Goal: Submit feedback/report problem: Submit feedback/report problem

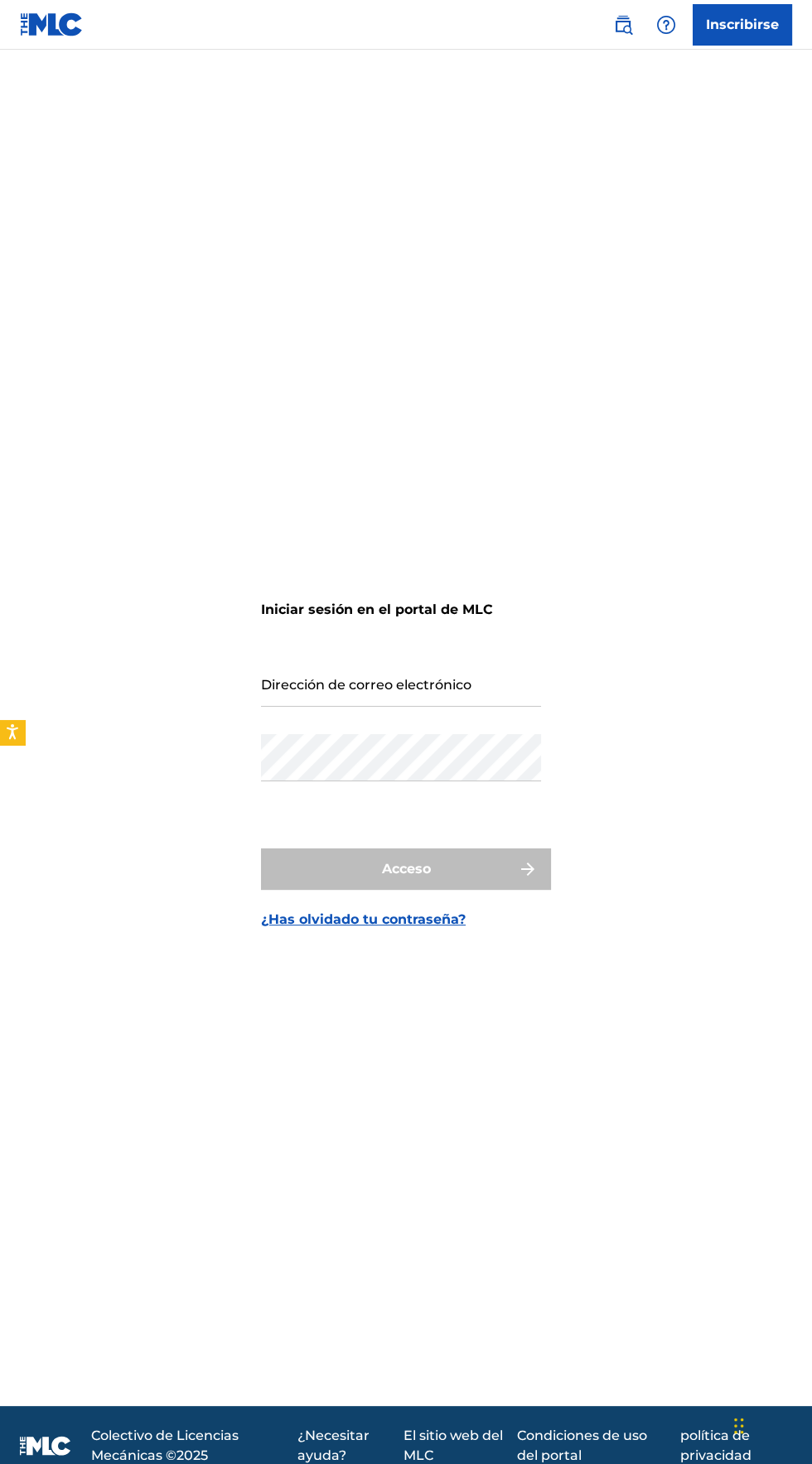
click at [288, 706] on input "Dirección de correo electrónico" at bounding box center [401, 684] width 280 height 47
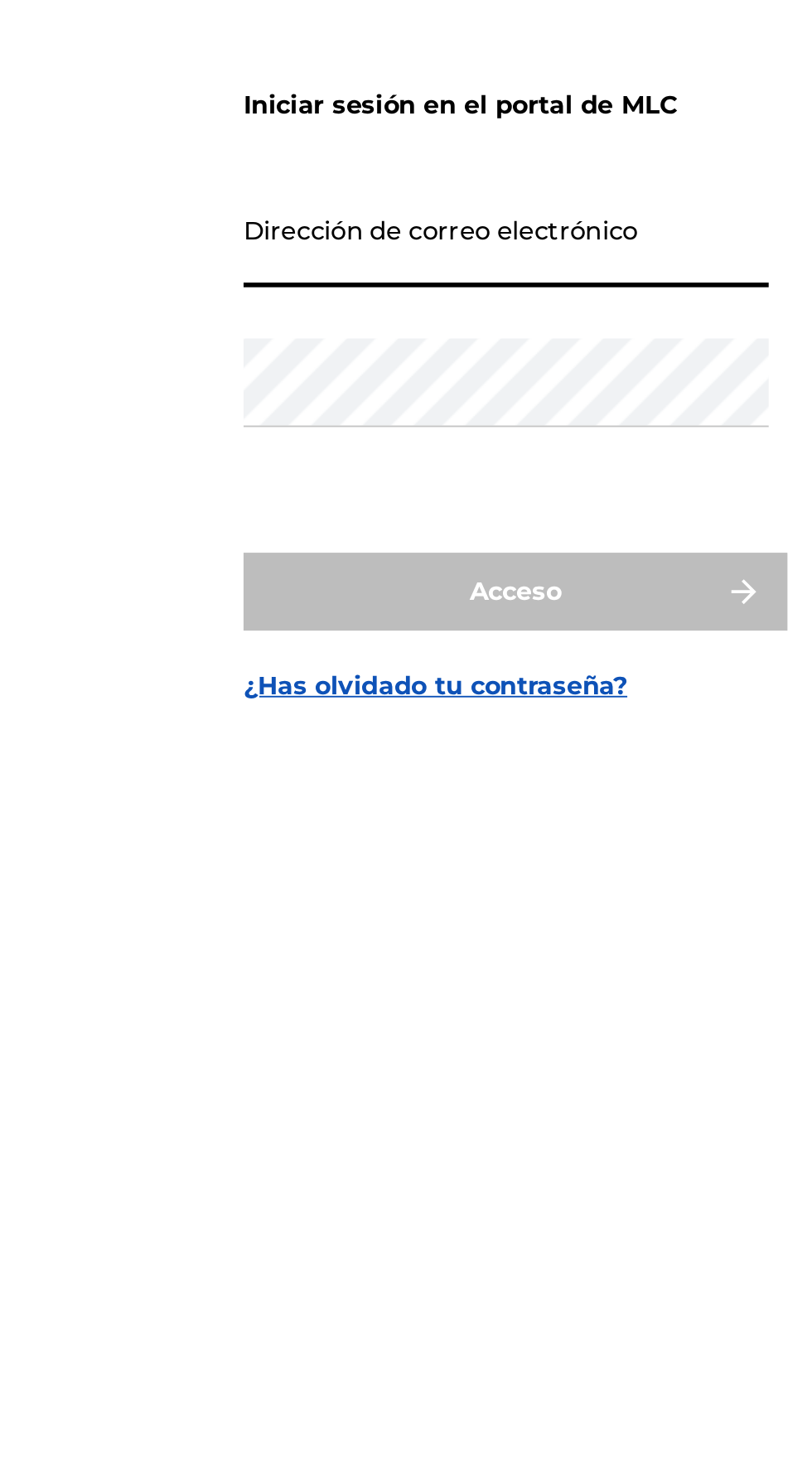
type input "[EMAIL_ADDRESS][DOMAIN_NAME]"
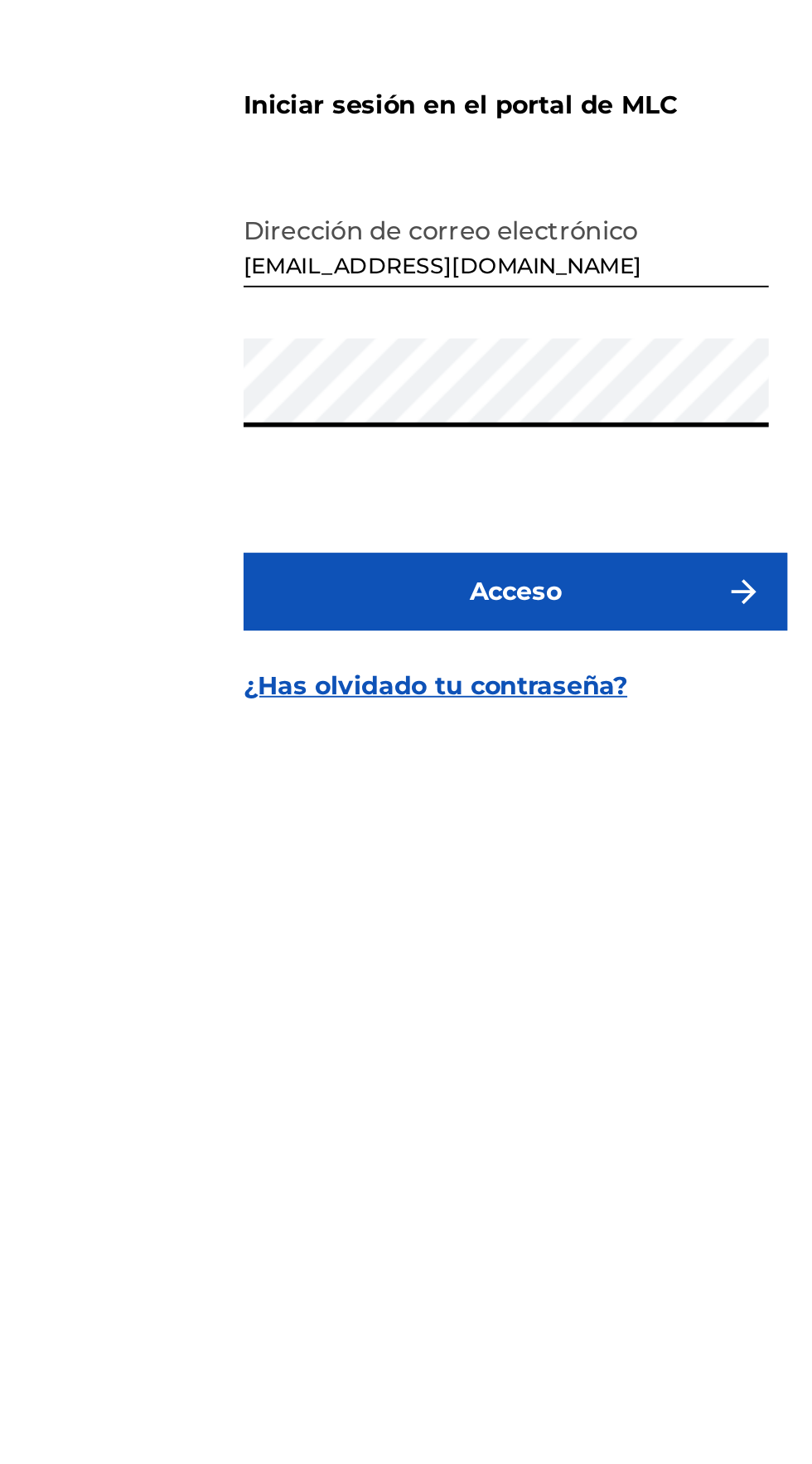
click at [261, 849] on button "Acceso" at bounding box center [406, 869] width 290 height 42
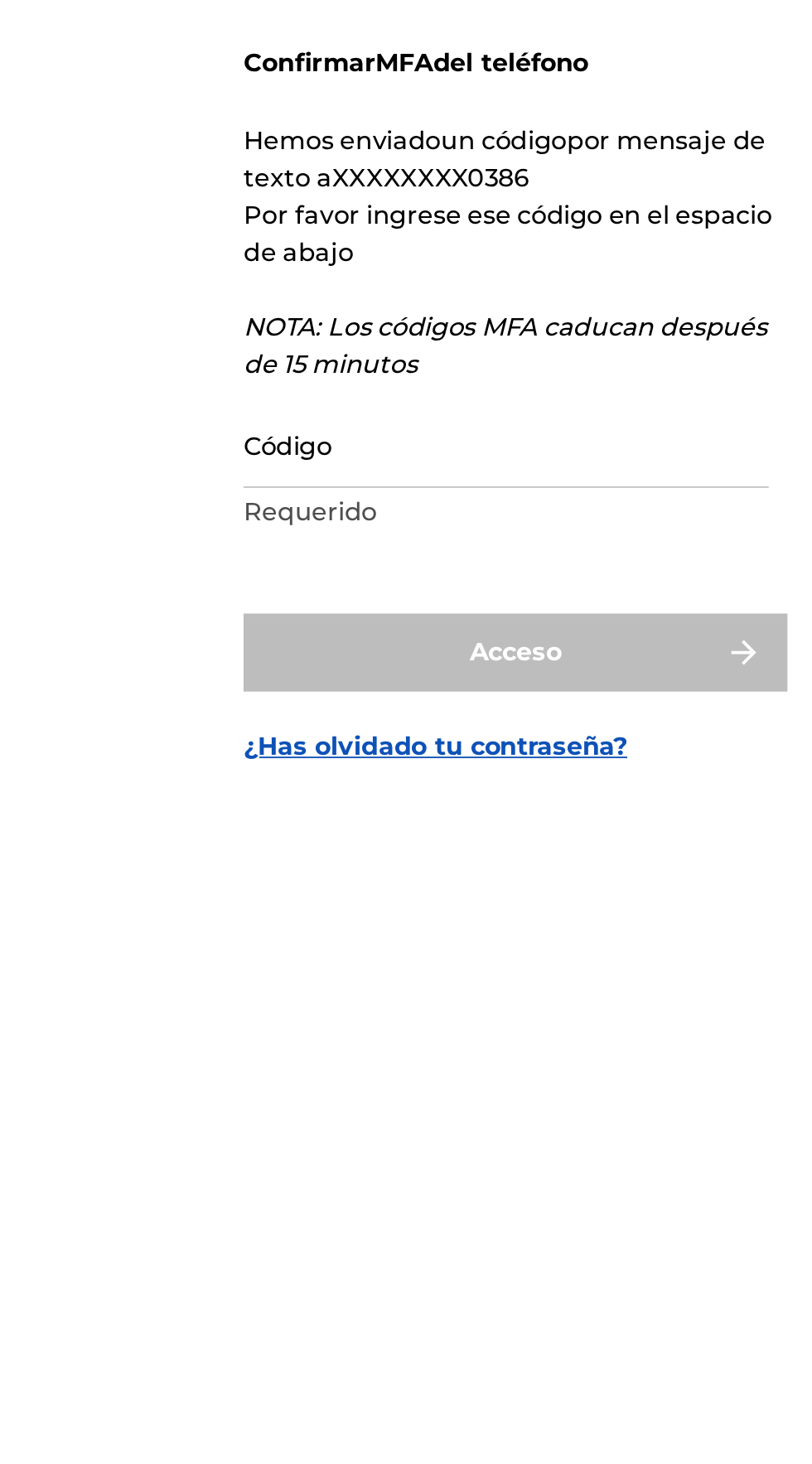
scroll to position [33, 0]
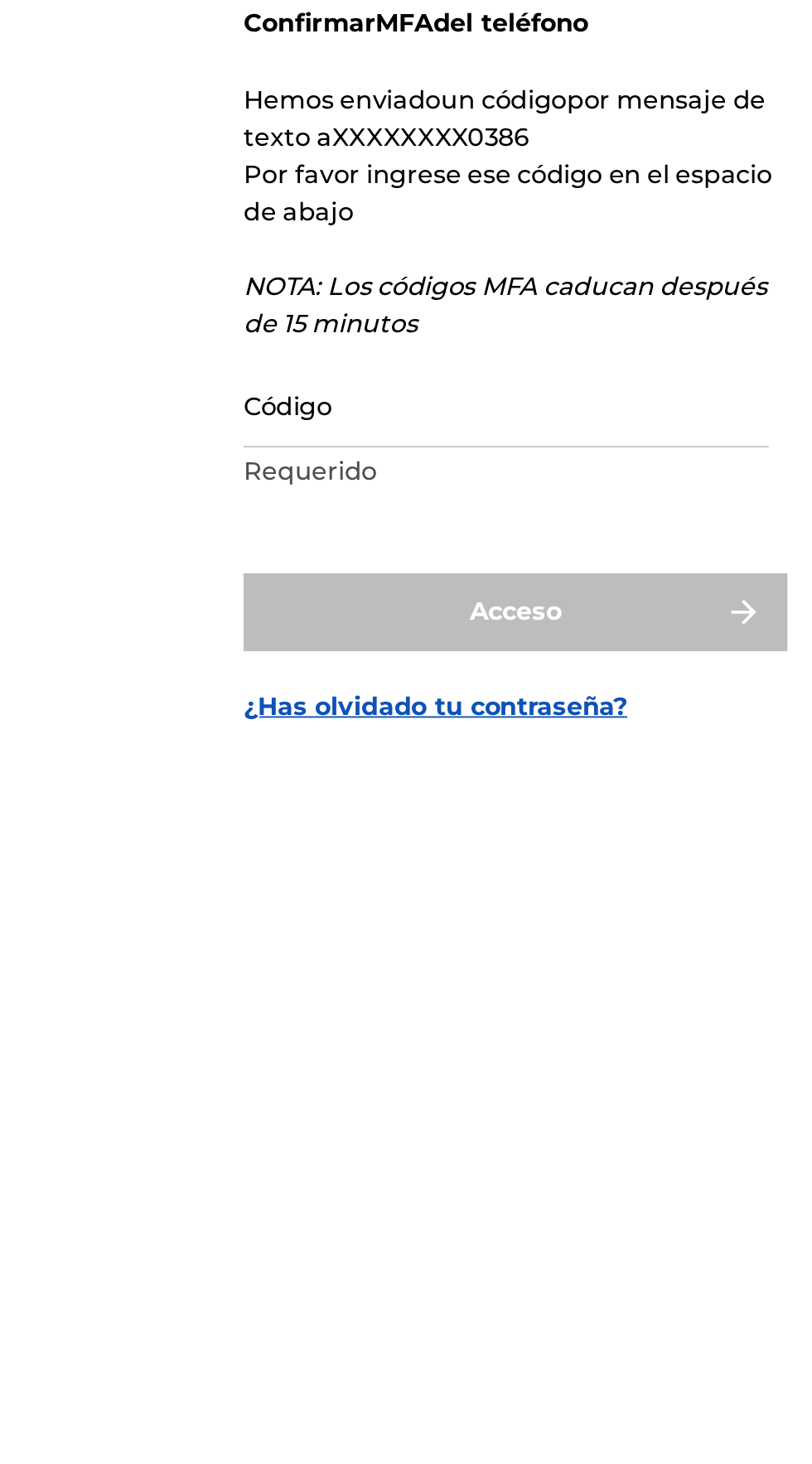
click at [303, 790] on input "Código" at bounding box center [401, 767] width 280 height 47
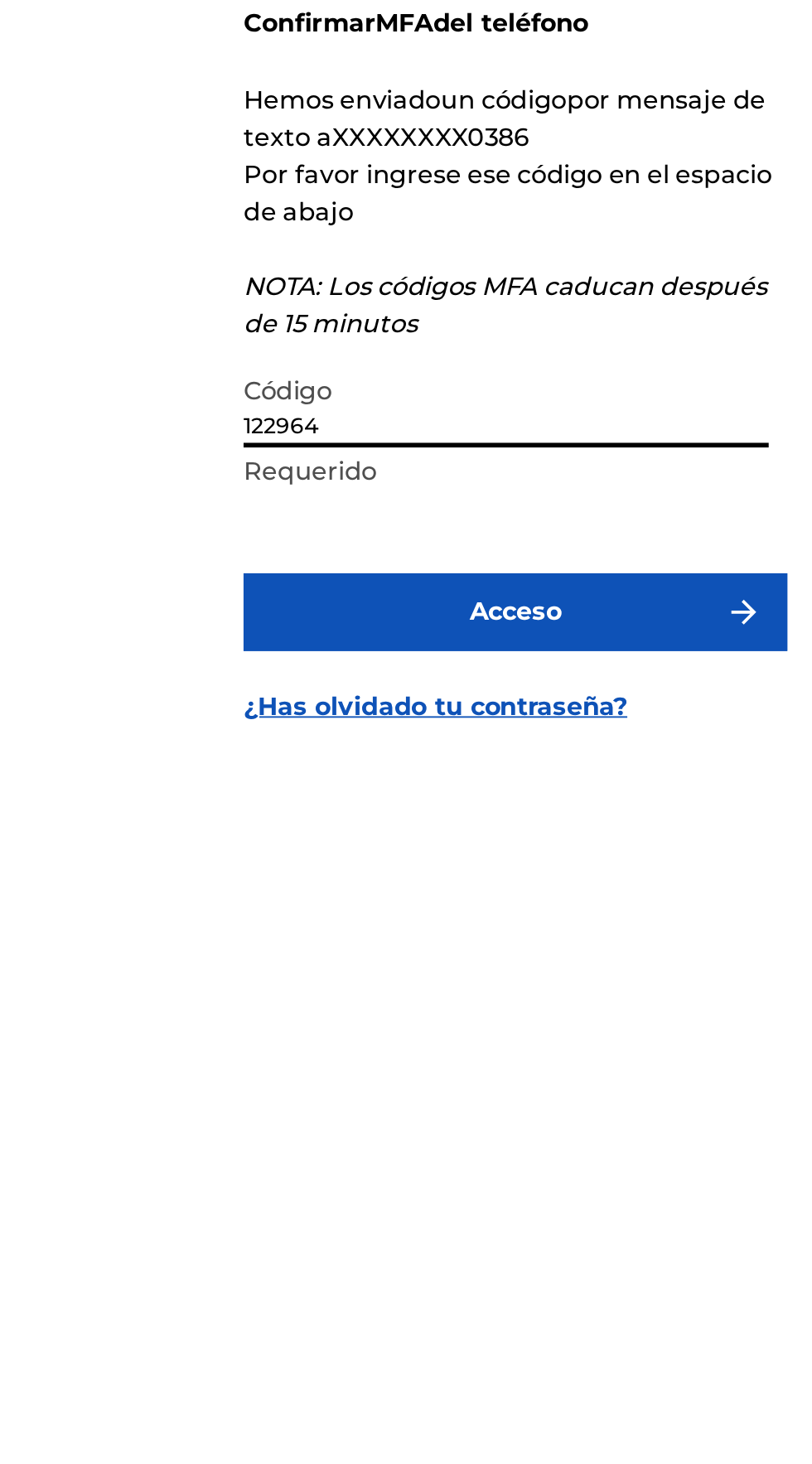
type input "122964"
click at [294, 899] on button "Acceso" at bounding box center [406, 878] width 290 height 42
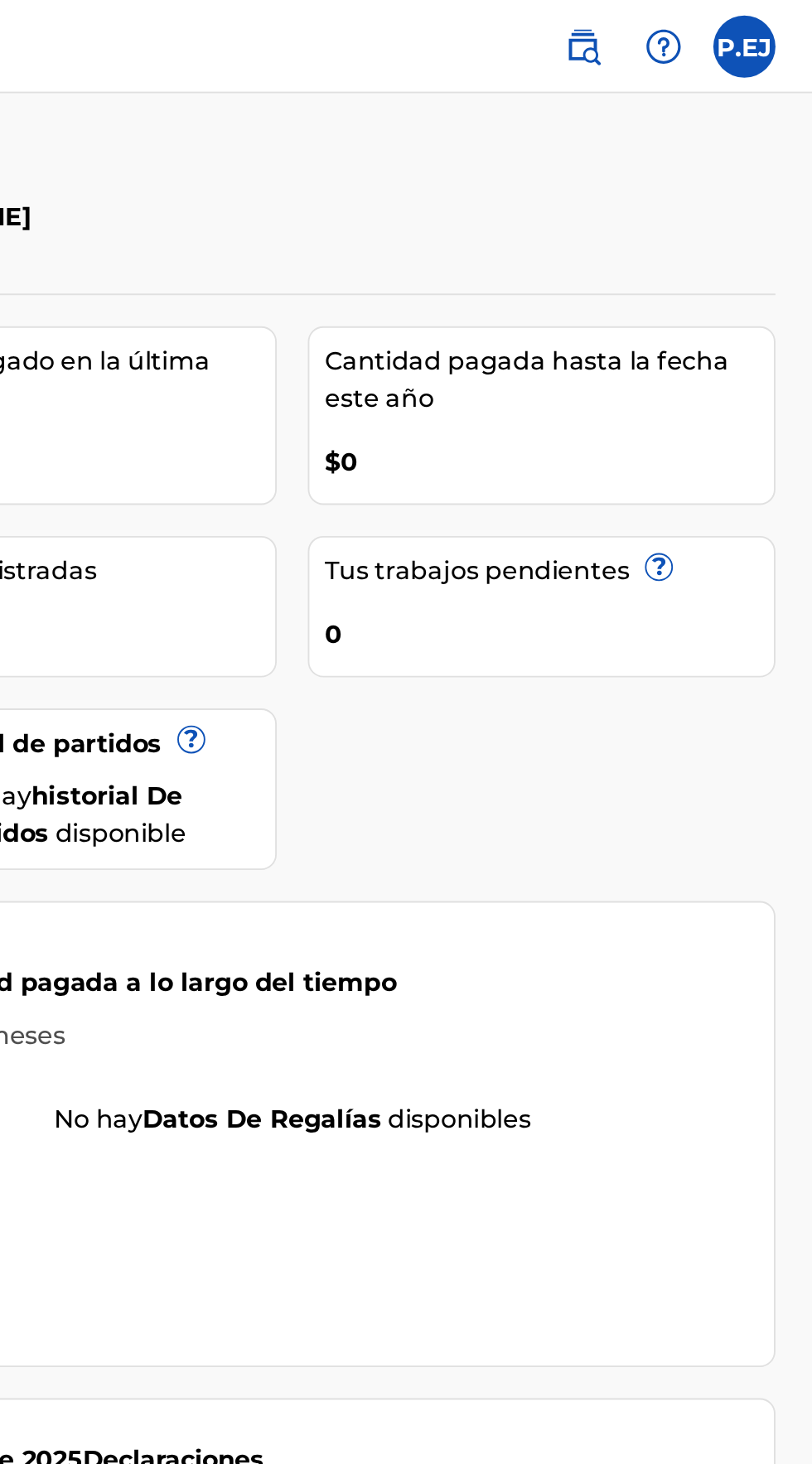
click at [732, 15] on img at bounding box center [732, 25] width 20 height 20
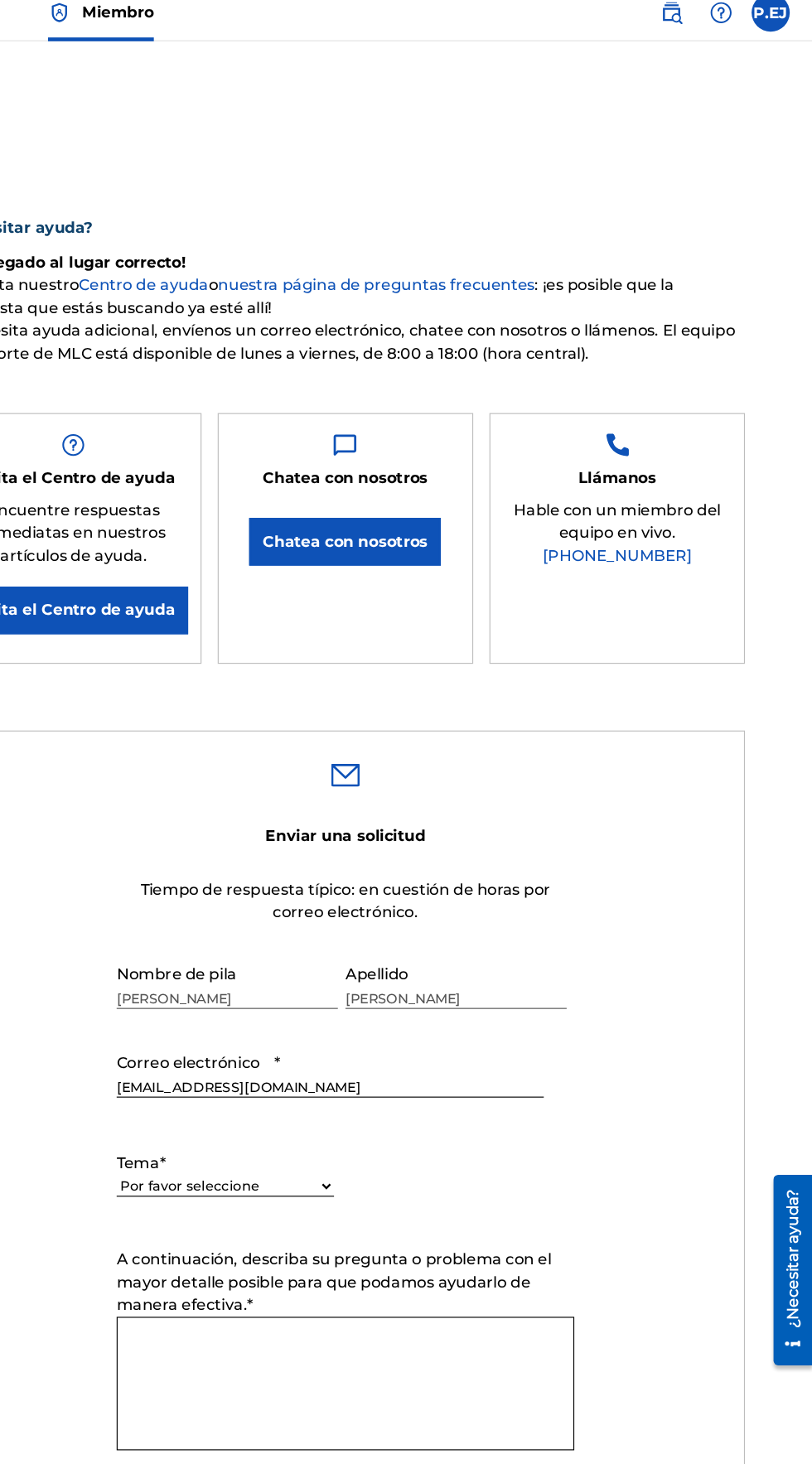
click at [385, 497] on button "Chatea con nosotros" at bounding box center [406, 485] width 166 height 42
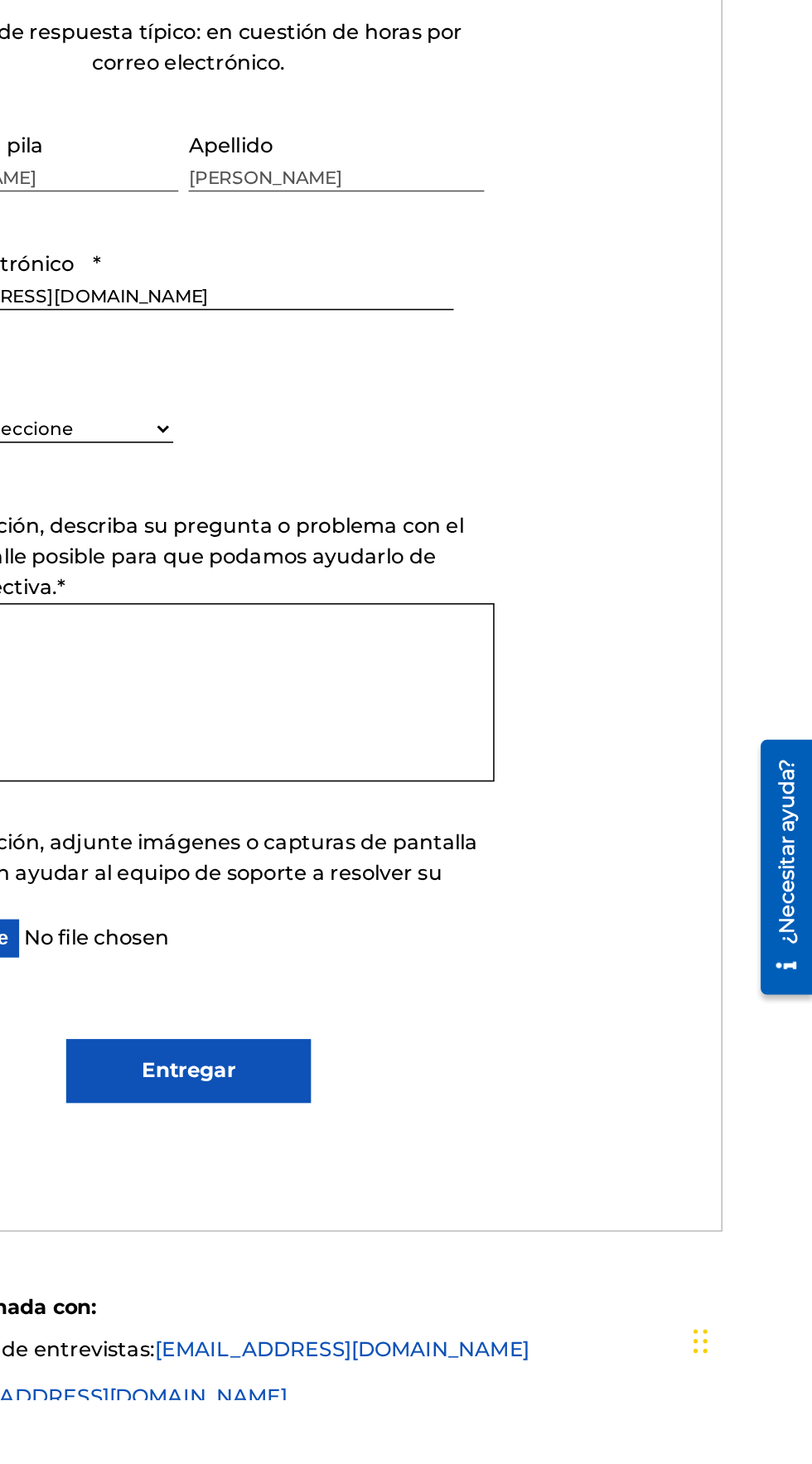
scroll to position [225, 0]
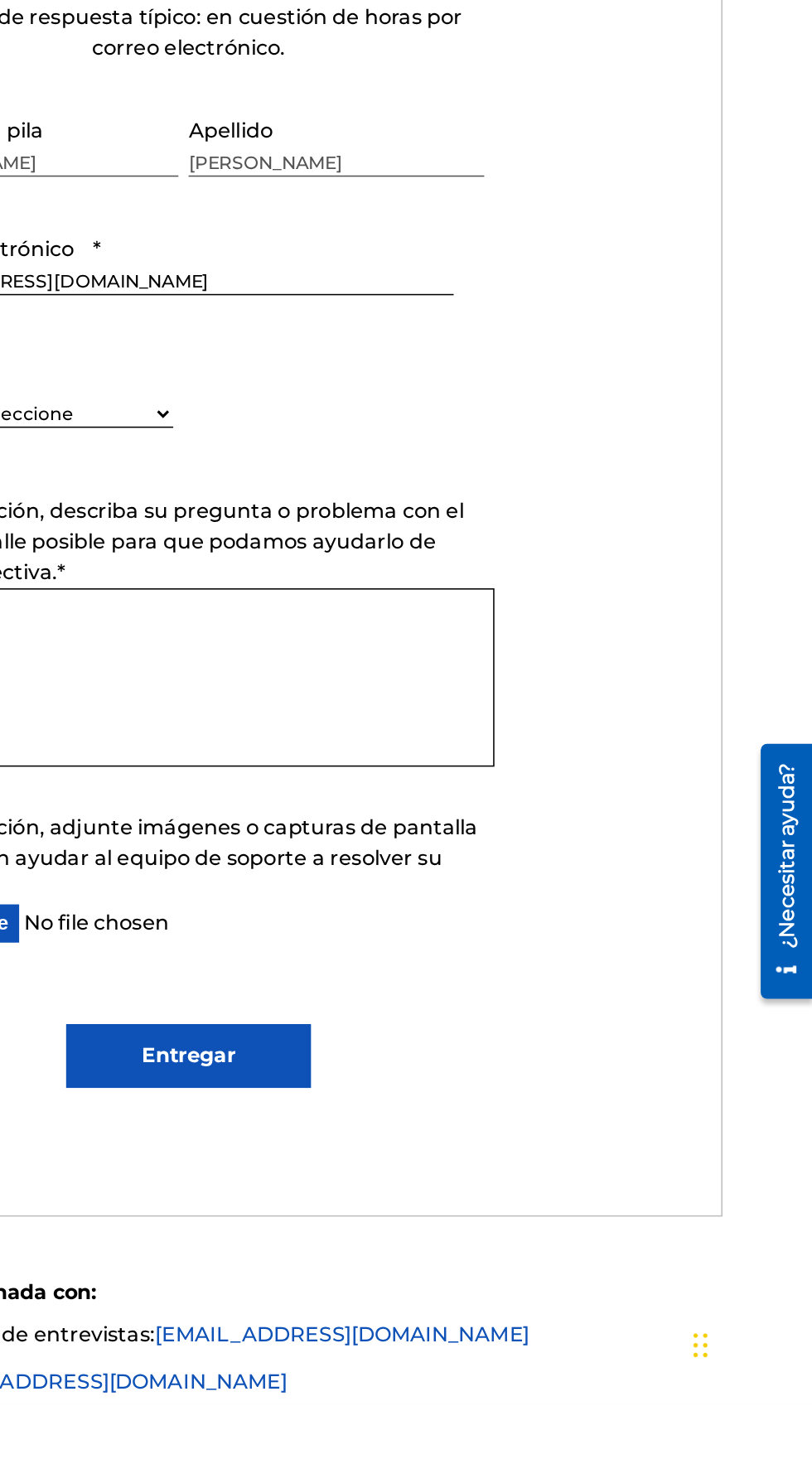
click at [364, 1341] on div "Enviar una solicitud Tiempo de respuesta típico: en cuestión de horas por corre…" at bounding box center [406, 907] width 693 height 869
click at [635, 864] on form "Enviar una solicitud Tiempo de respuesta típico: en cuestión de horas por corre…" at bounding box center [406, 880] width 693 height 758
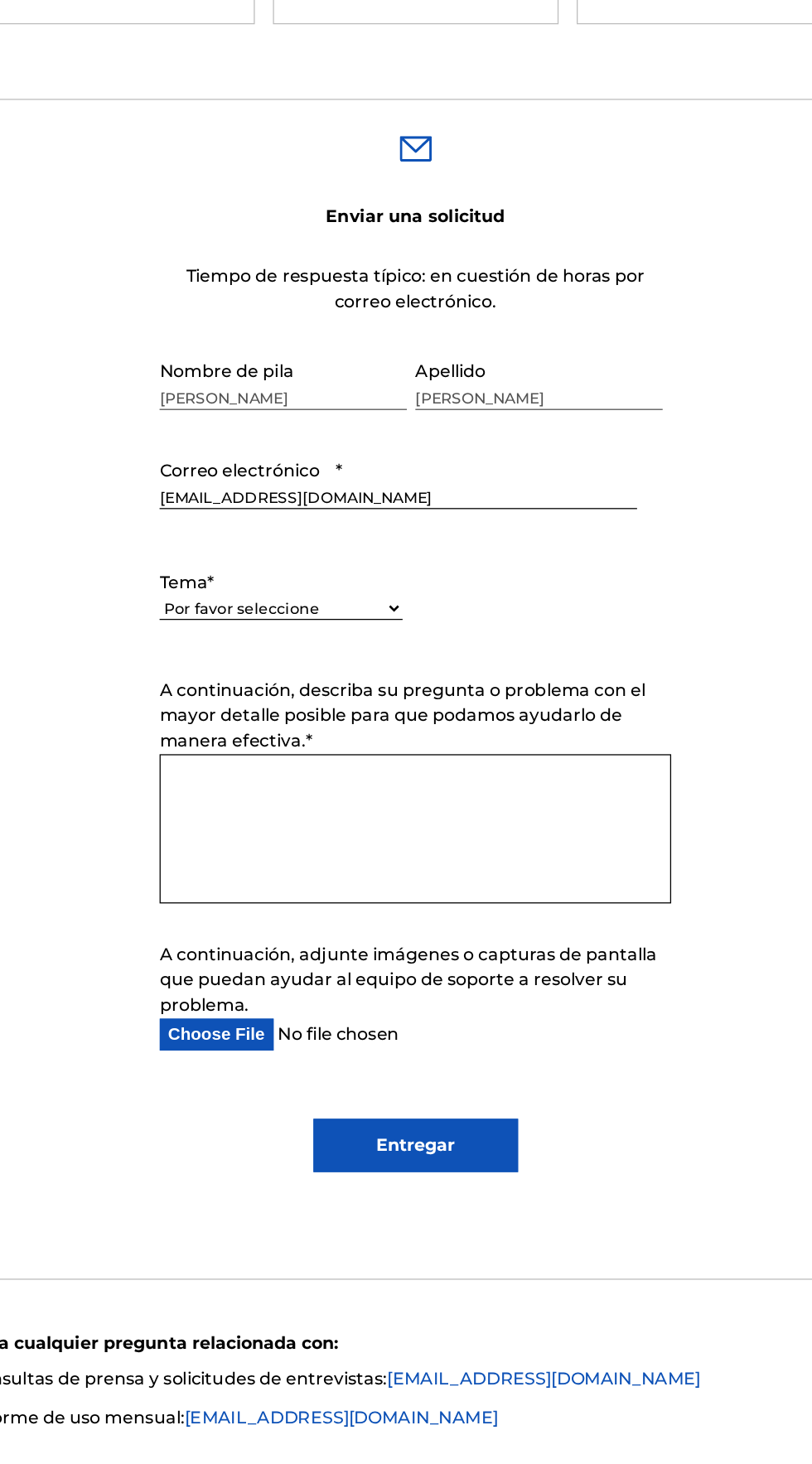
scroll to position [220, 0]
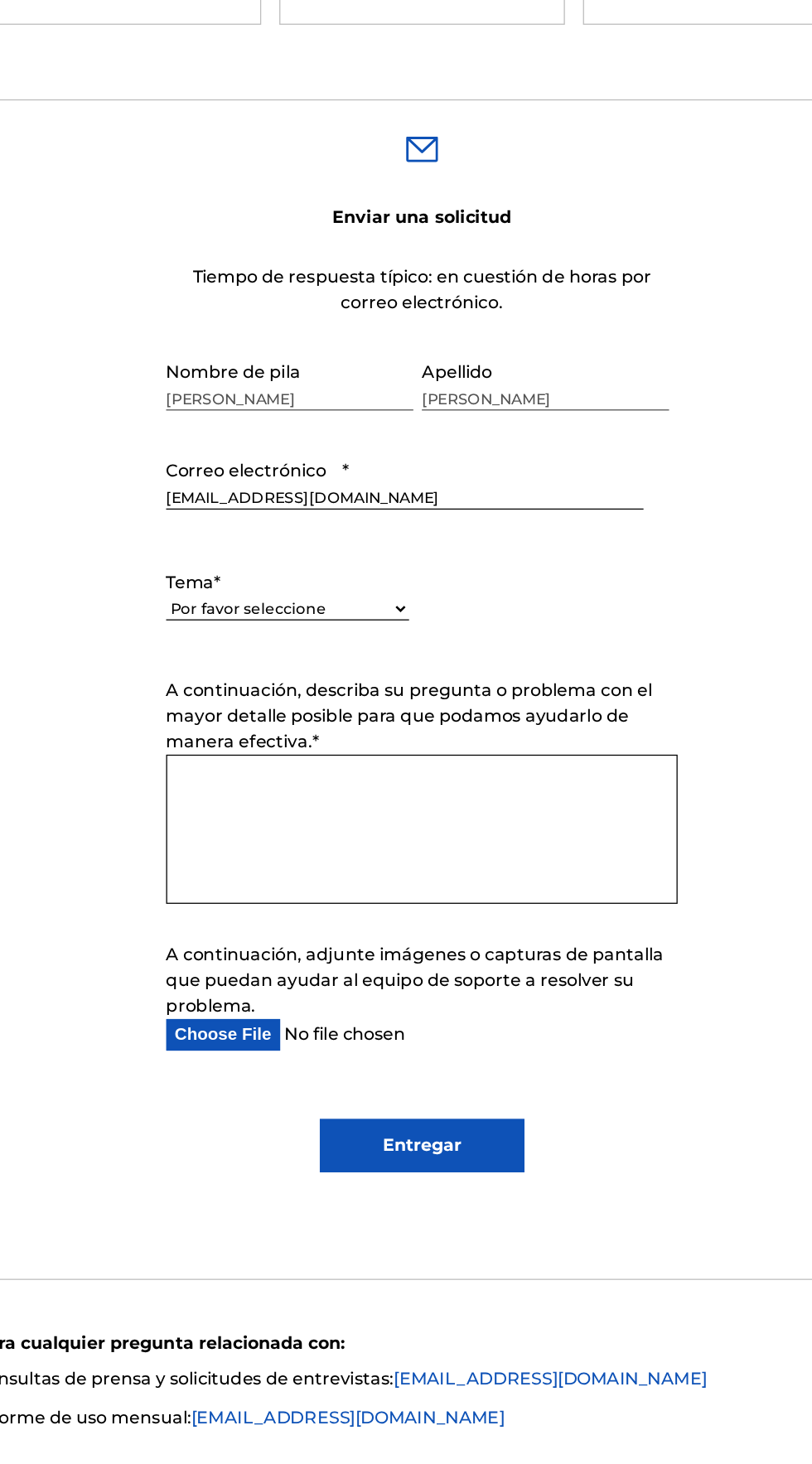
click at [261, 834] on select "Por favor seleccione Necesito ayuda con mi cuenta [PERSON_NAME] ayuda para gest…" at bounding box center [301, 826] width 189 height 18
select select "I need help with managing my catalog"
click at [207, 834] on select "Por favor seleccione Necesito ayuda con mi cuenta [PERSON_NAME] ayuda para gest…" at bounding box center [301, 826] width 189 height 18
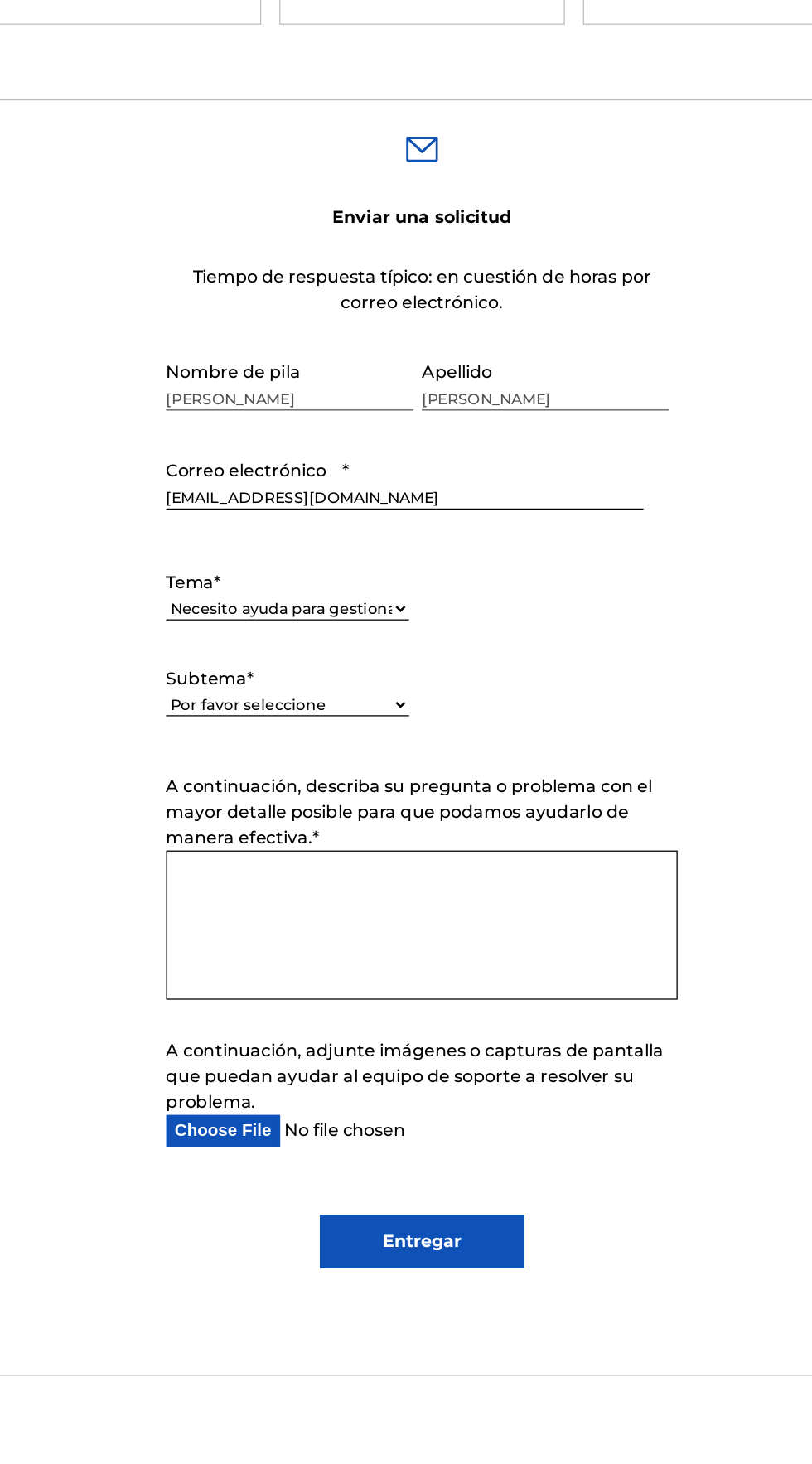
click at [247, 909] on select "Por favor seleccione Necesito ayuda con CWR Necesito ayuda para registrar mi(s)…" at bounding box center [301, 900] width 189 height 18
select select "I need help editing my works"
click at [207, 909] on select "Por favor seleccione Necesito ayuda con CWR Necesito ayuda para registrar mi(s)…" at bounding box center [301, 900] width 189 height 18
click at [516, 1130] on textarea "A continuación, describa su pregunta o problema con el mayor detalle posible pa…" at bounding box center [406, 1070] width 398 height 116
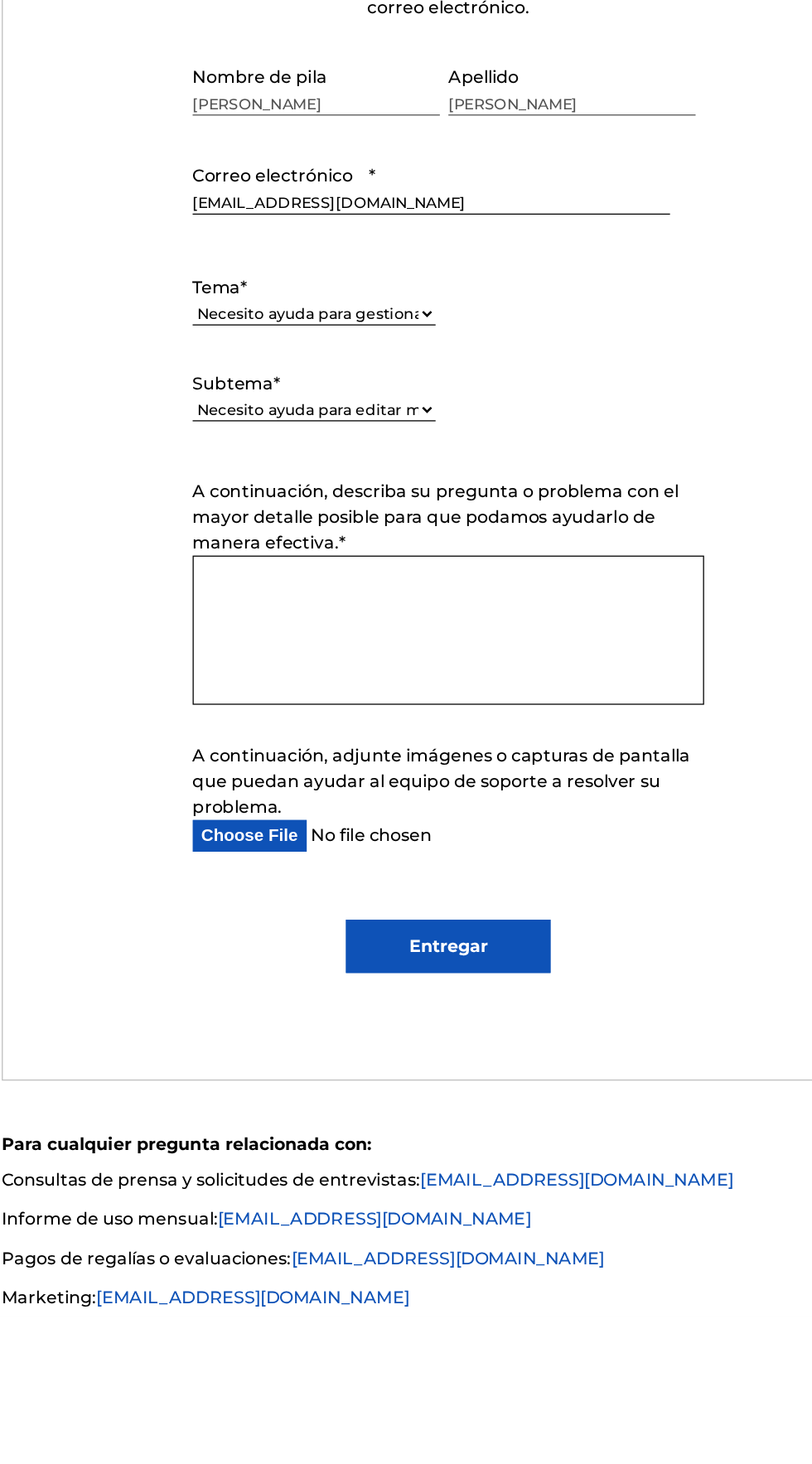
scroll to position [361, 0]
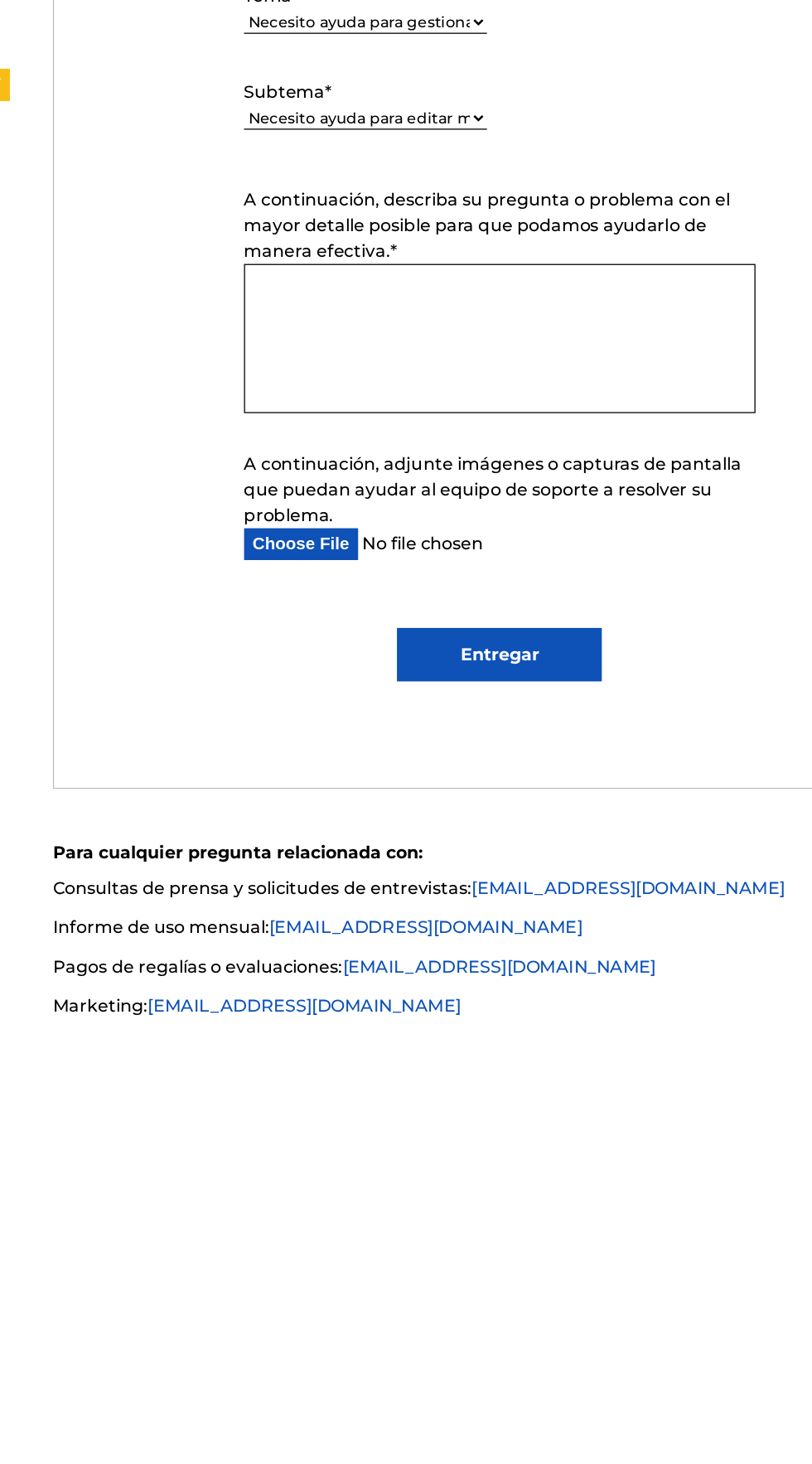
click at [287, 987] on textarea "A continuación, describa su pregunta o problema con el mayor detalle posible pa…" at bounding box center [406, 929] width 398 height 116
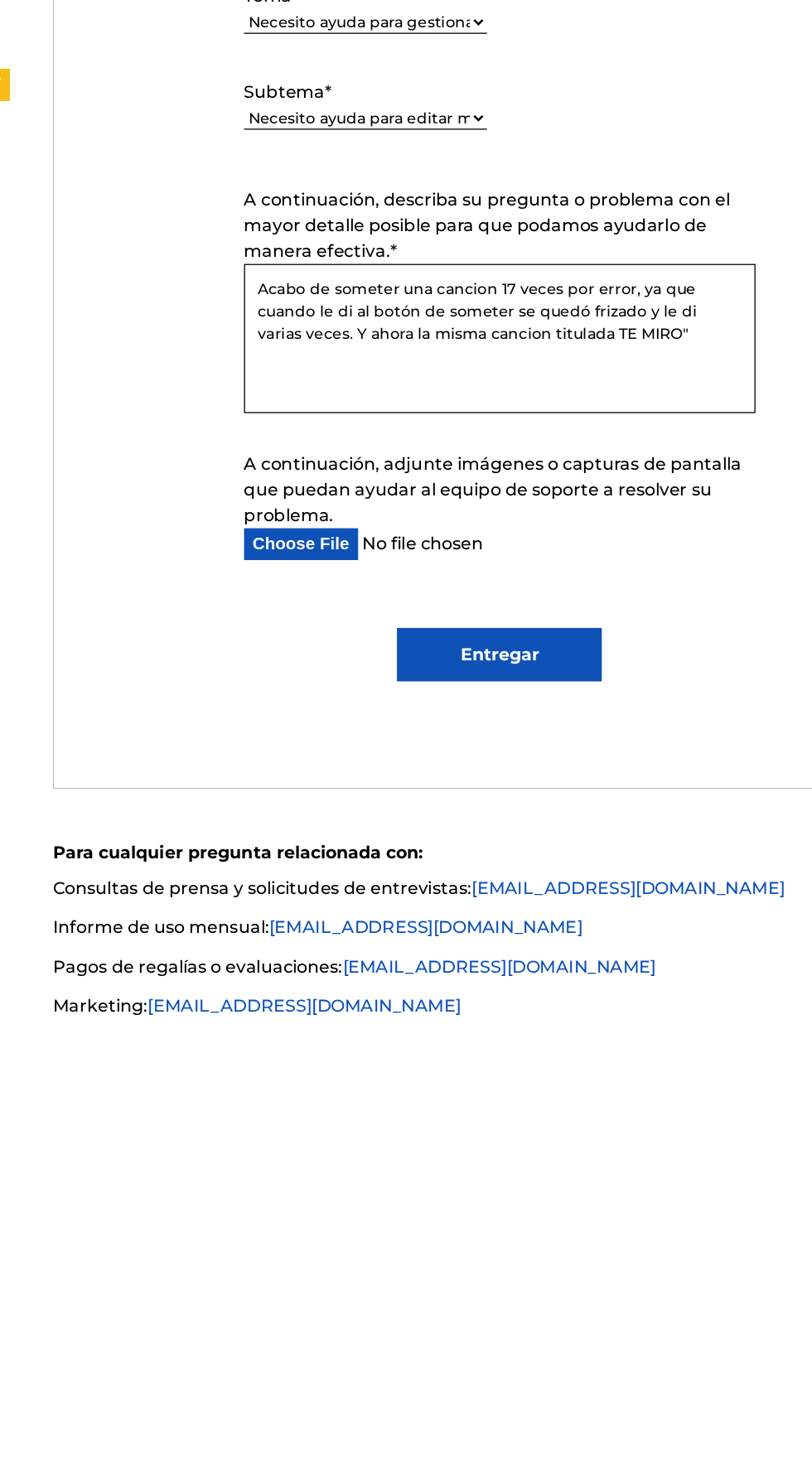
click at [338, 987] on textarea "Acabo de someter una cancion 17 veces por error, ya que cuando le di al botón d…" at bounding box center [406, 929] width 398 height 116
click at [339, 987] on textarea "Acabo de someter una cancion 17 veces por error, ya que cuando le di al botón d…" at bounding box center [406, 929] width 398 height 116
click at [342, 987] on textarea "Acabo de someter una cancion 17 veces por error, ya que cuando le di al botón d…" at bounding box center [406, 929] width 398 height 116
click at [420, 987] on textarea "Acabo de someter una cancion 17 veces por error, ya que cuando le di al botón d…" at bounding box center [406, 929] width 398 height 116
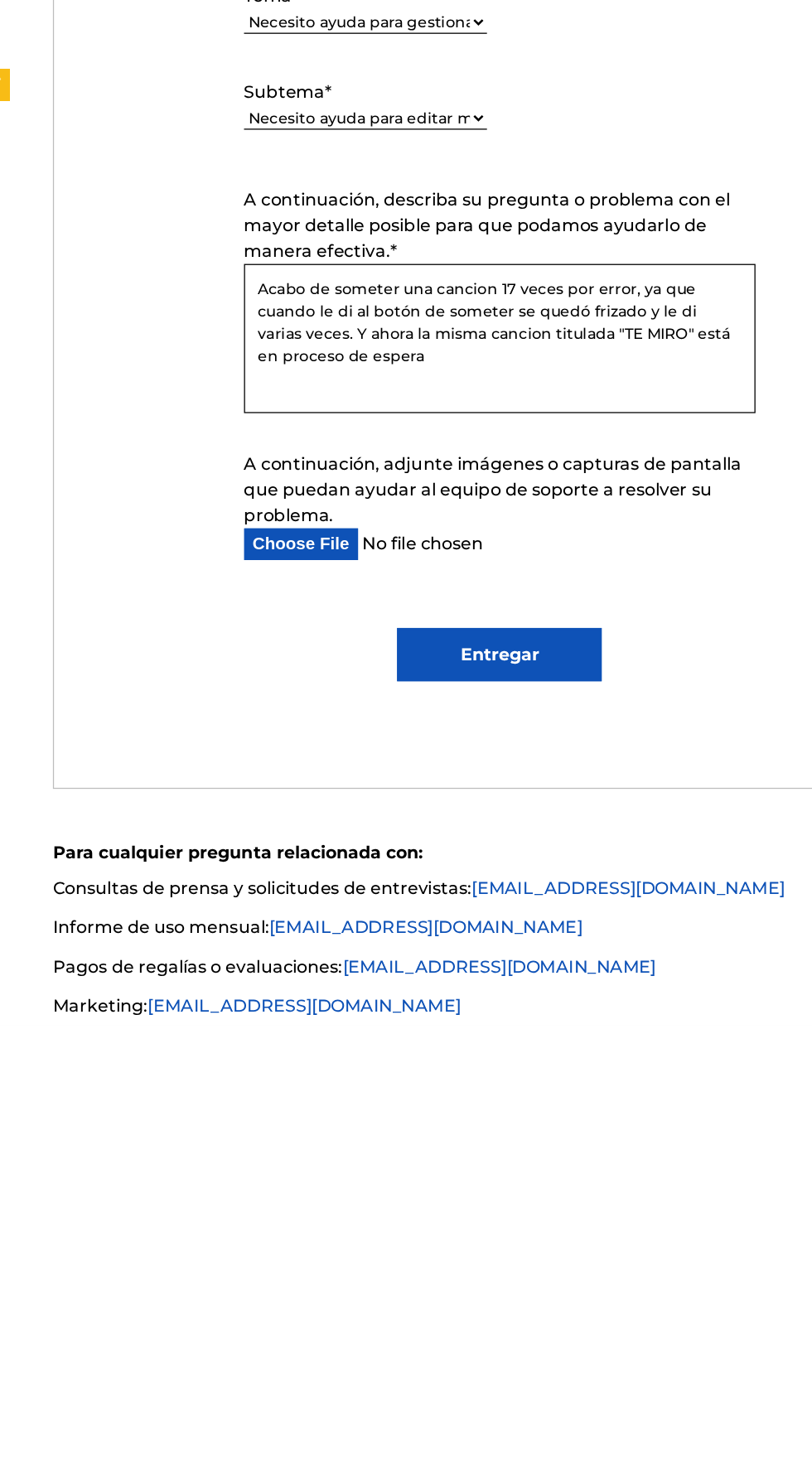
click at [283, 987] on textarea "Acabo de someter una cancion 17 veces por error, ya que cuando le di al botón d…" at bounding box center [406, 929] width 398 height 116
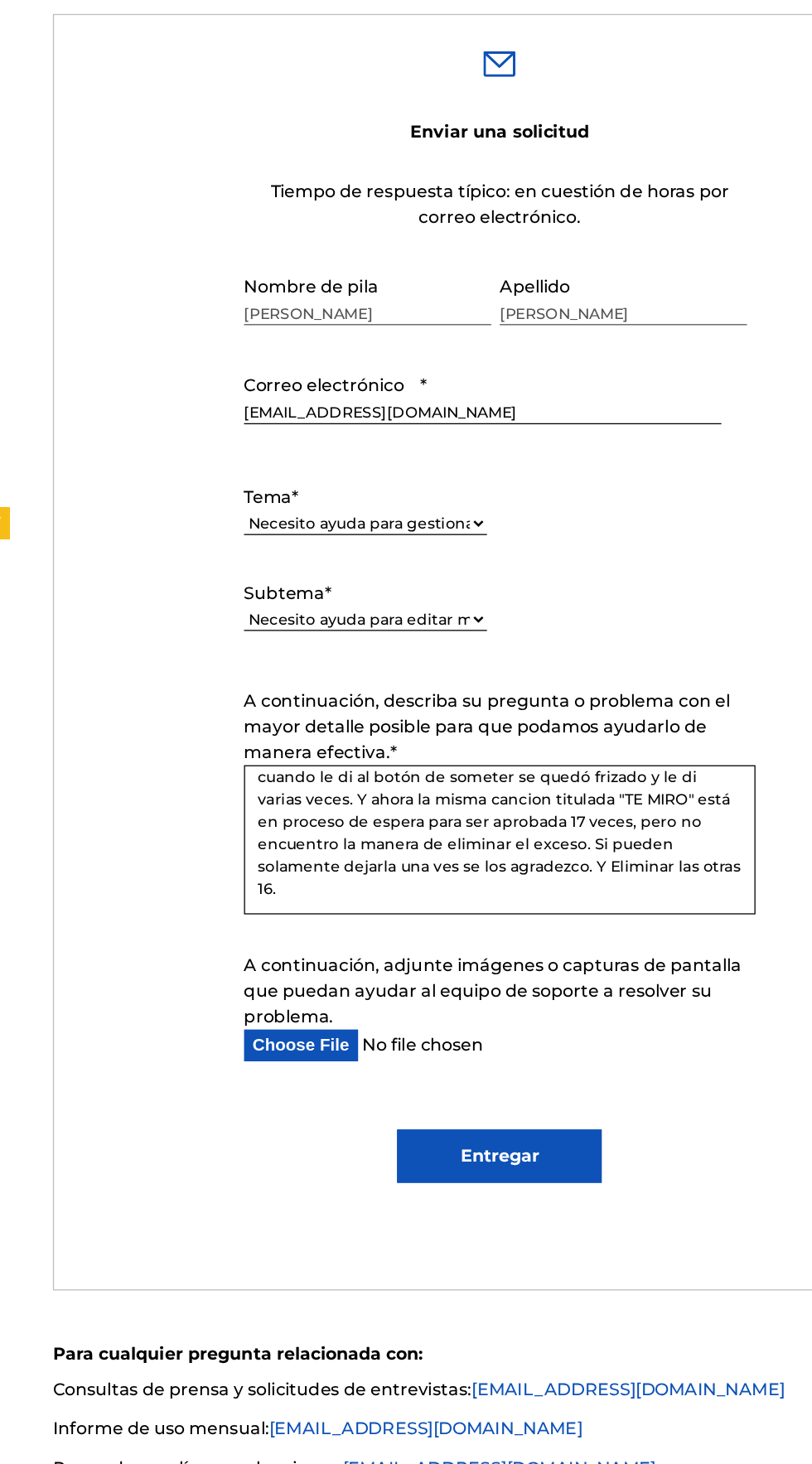
scroll to position [634, 0]
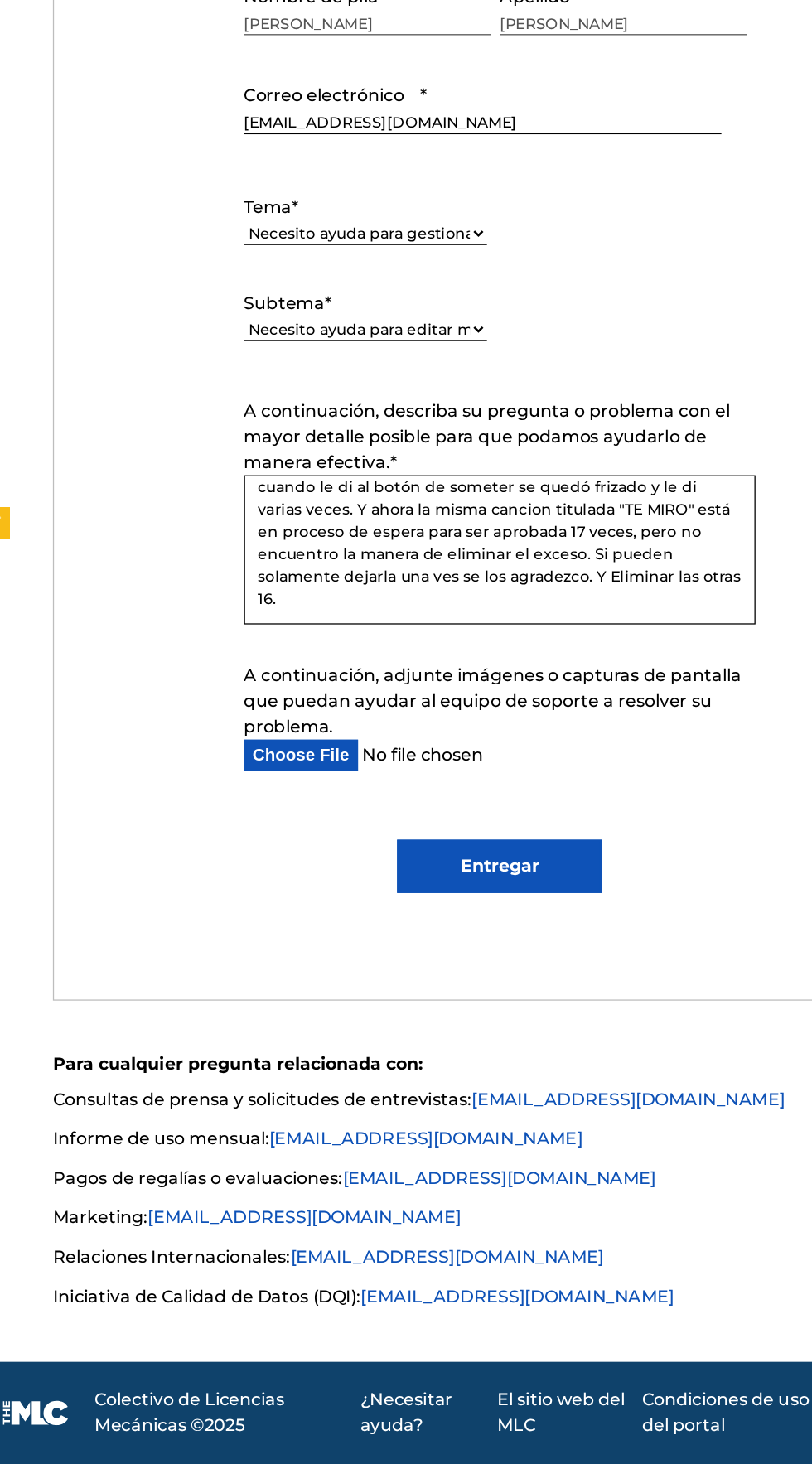
type textarea "Acabo de someter una cancion 17 veces por error, ya que cuando le di al botón d…"
click at [235, 916] on input "A continuación, adjunte imágenes o capturas de pantalla que puedan ayudar al eq…" at bounding box center [392, 912] width 371 height 25
type input "C:\fakepath\17563864939471050415706114439723.jpg"
click at [443, 1001] on input "Entregar" at bounding box center [406, 999] width 159 height 42
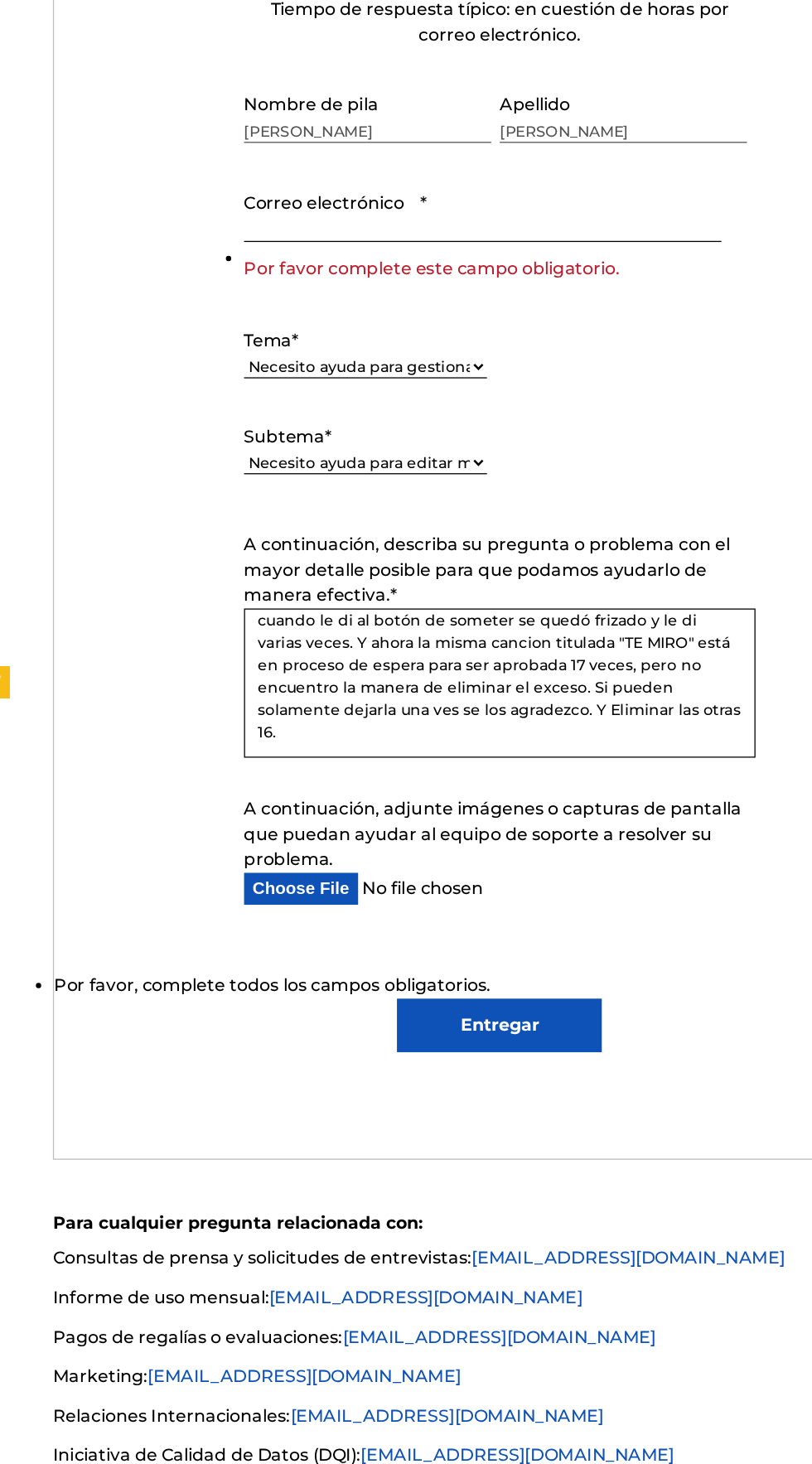
scroll to position [634, 0]
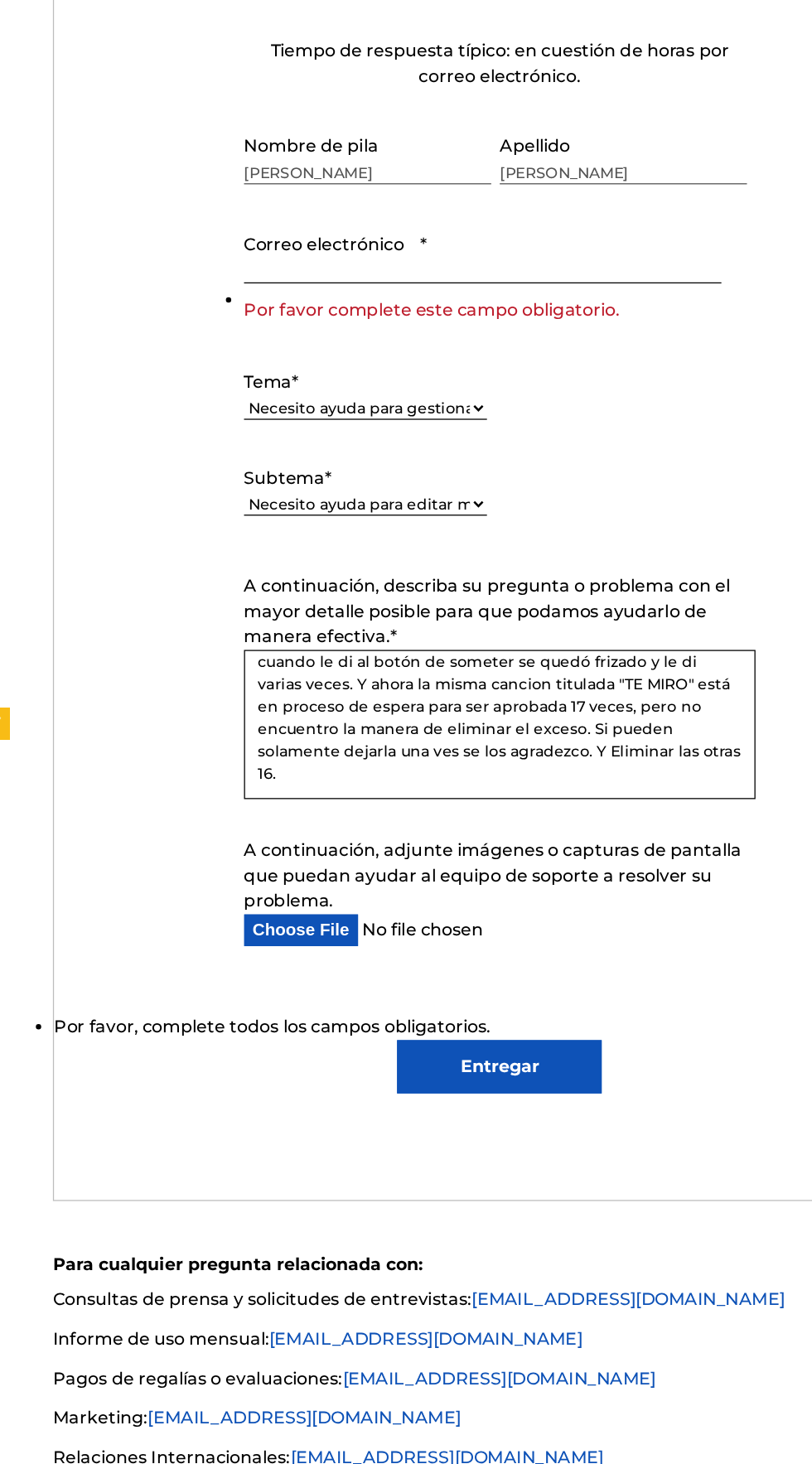
click at [248, 368] on input "Correo electrónico *" at bounding box center [392, 367] width 371 height 47
type input "[EMAIL_ADDRESS][DOMAIN_NAME]"
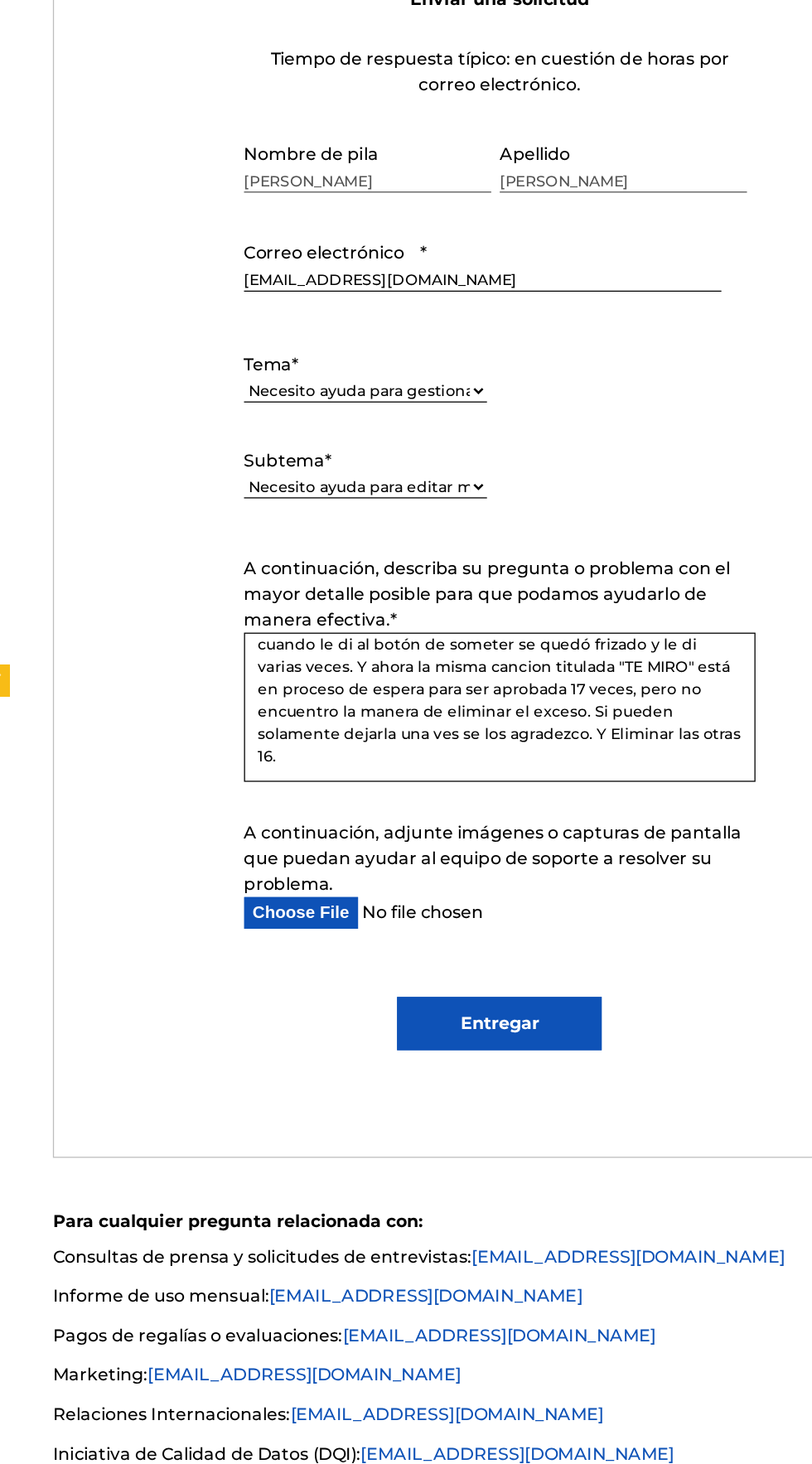
click at [441, 1002] on input "Entregar" at bounding box center [406, 999] width 159 height 42
type input "Submit"
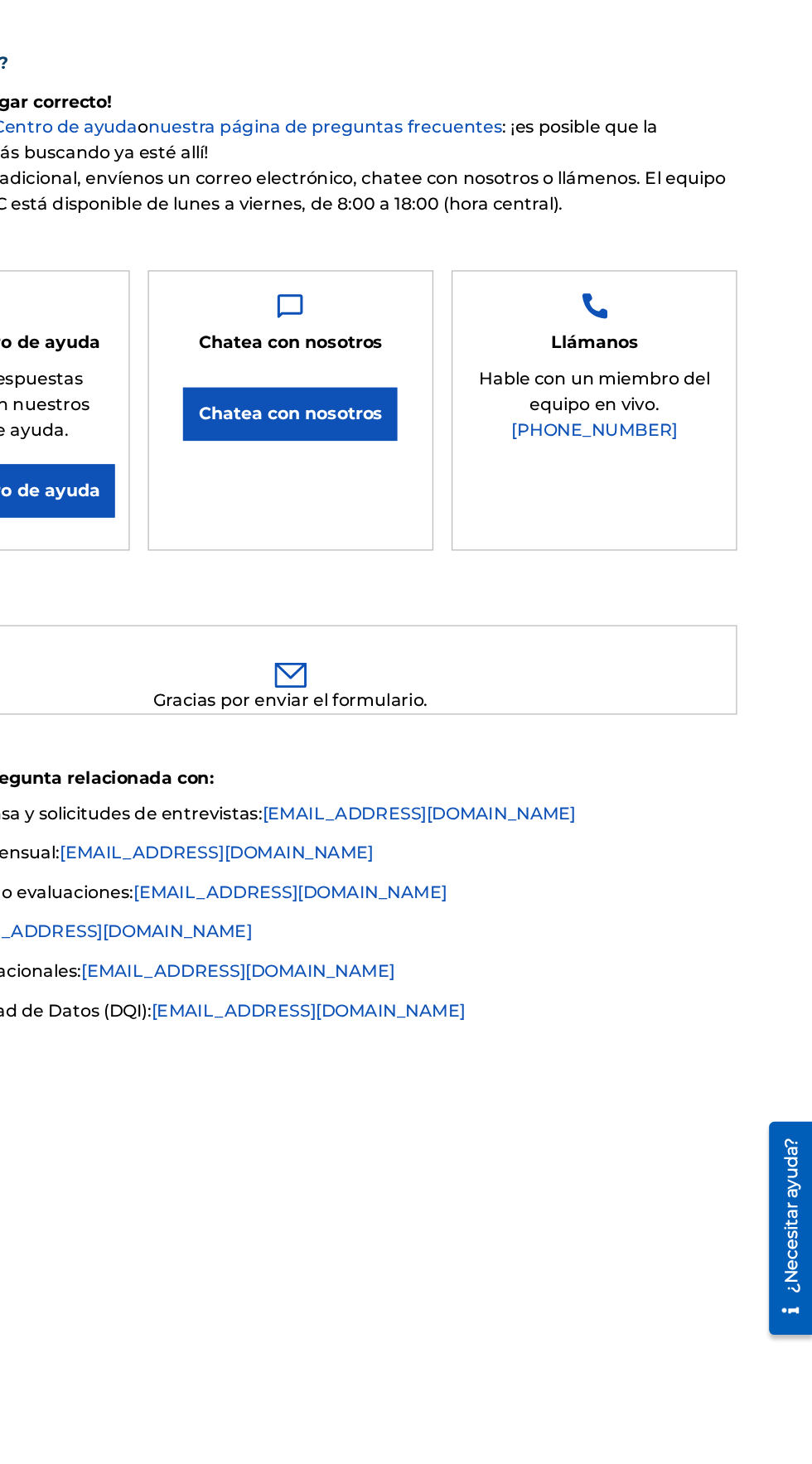
click at [399, 699] on font "Gracias por enviar el formulario." at bounding box center [406, 707] width 214 height 16
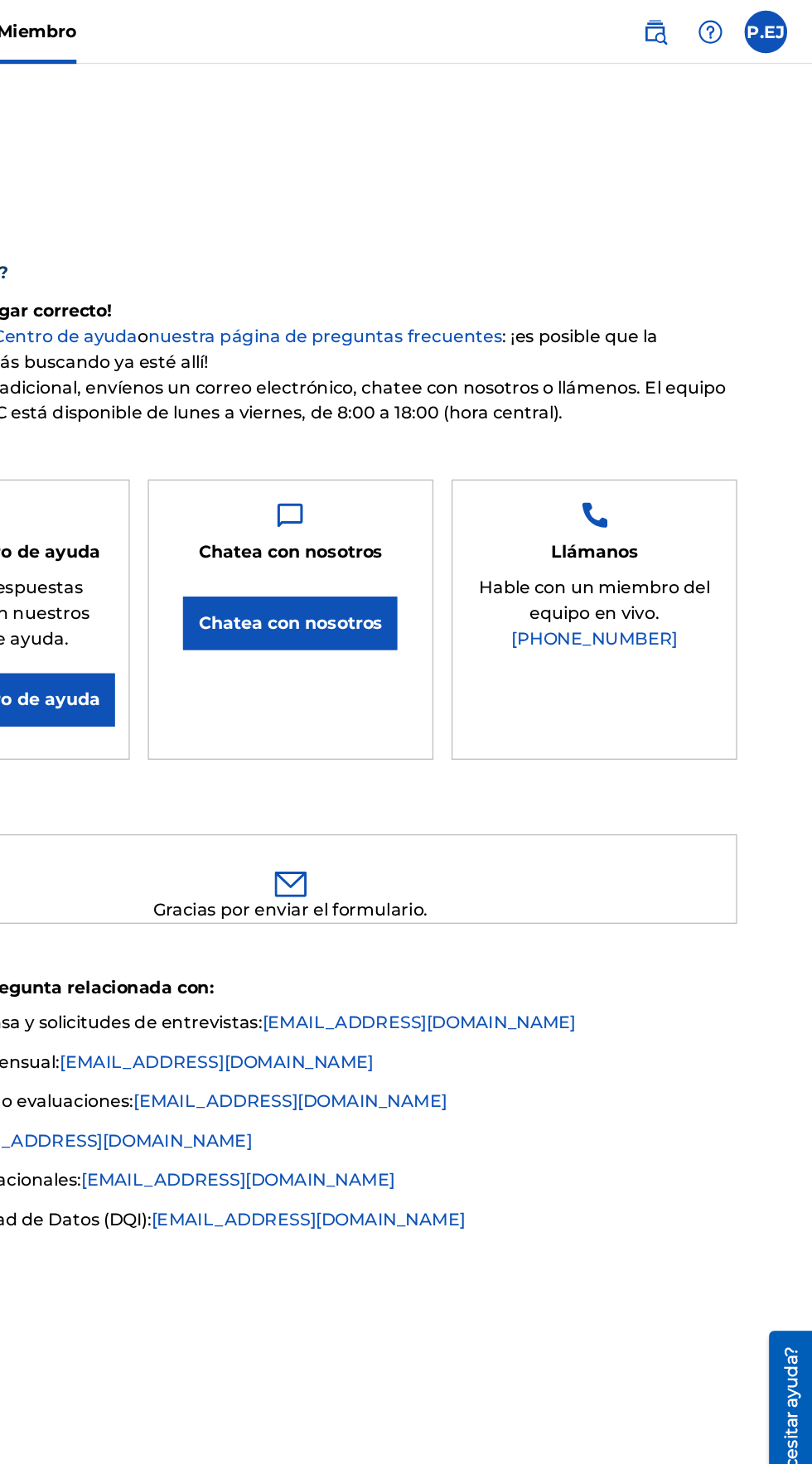
scroll to position [3, 0]
